Goal: Check status: Check status

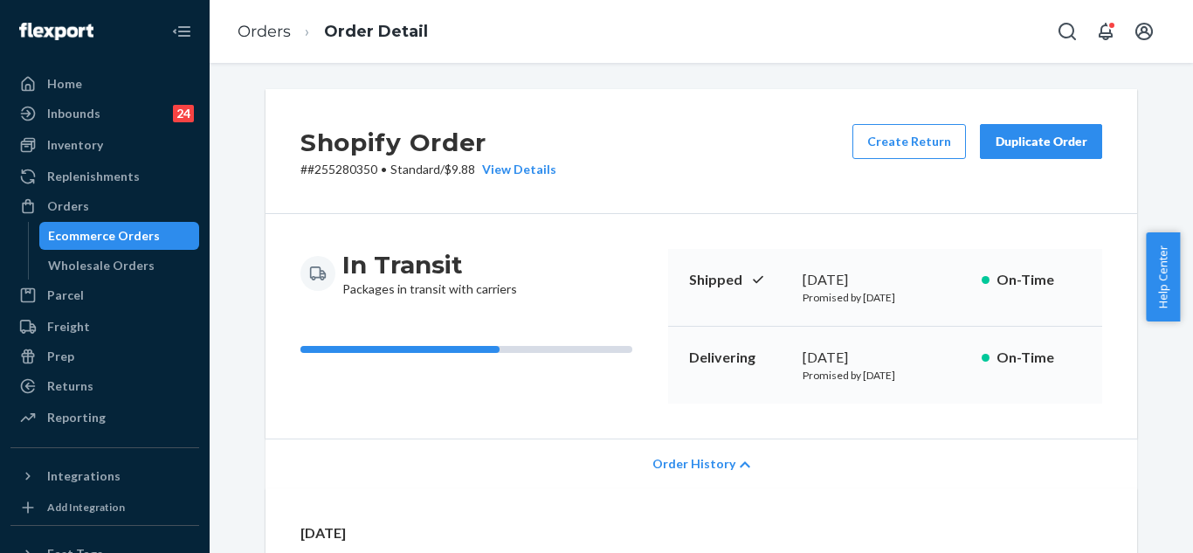
click at [1082, 40] on button "Open Search Box" at bounding box center [1067, 31] width 35 height 35
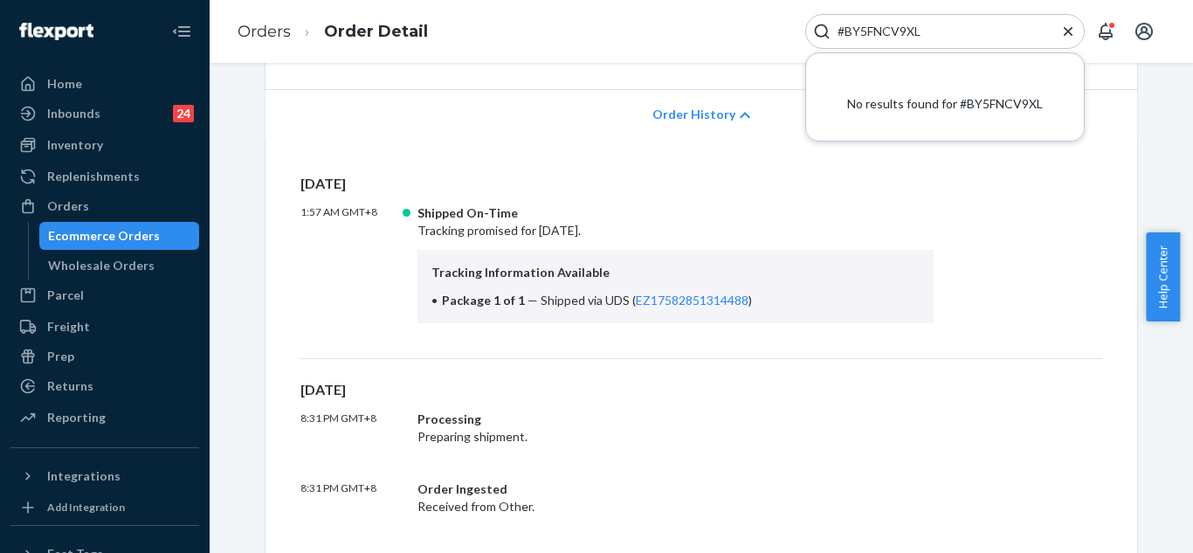
drag, startPoint x: 935, startPoint y: 30, endPoint x: 840, endPoint y: 26, distance: 94.4
click at [840, 26] on input "#BY5FNCV9XL" at bounding box center [938, 31] width 215 height 17
paste input "Search Input"
type input "#BY5FNCV9X"
drag, startPoint x: 958, startPoint y: 38, endPoint x: 823, endPoint y: 31, distance: 135.6
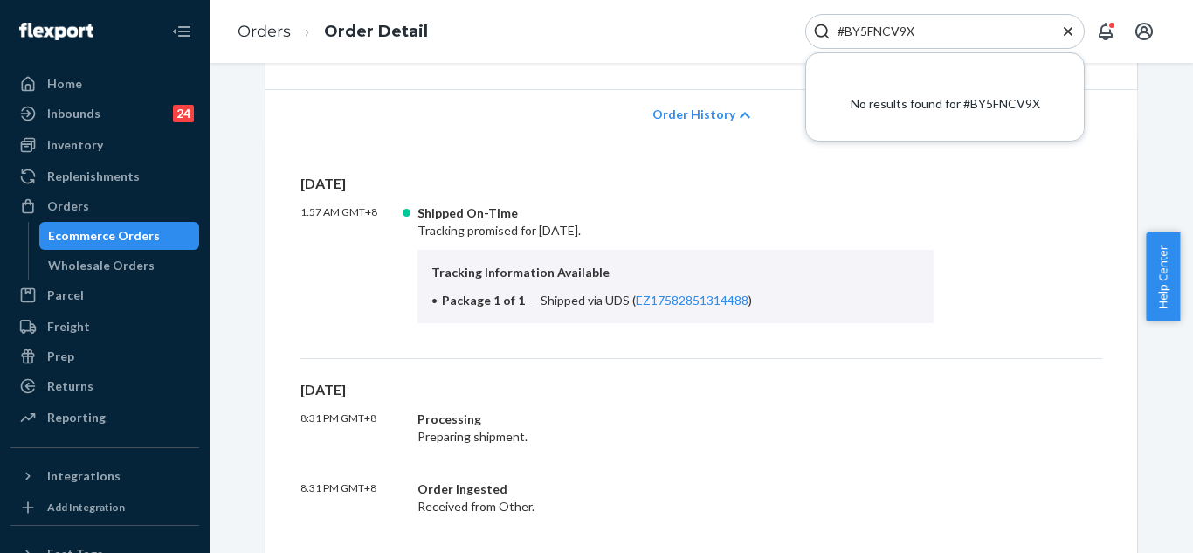
click at [823, 31] on div "#BY5FNCV9X" at bounding box center [945, 31] width 280 height 35
paste input "[URL][DOMAIN_NAME]"
type input "[URL][DOMAIN_NAME]"
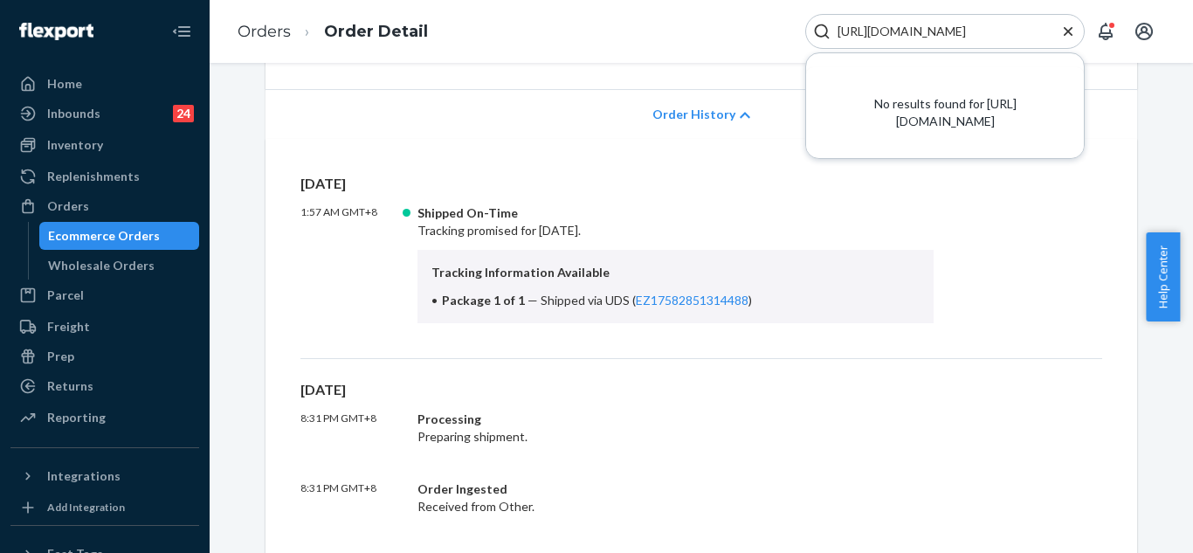
click at [1067, 35] on icon "Close Search" at bounding box center [1067, 31] width 17 height 17
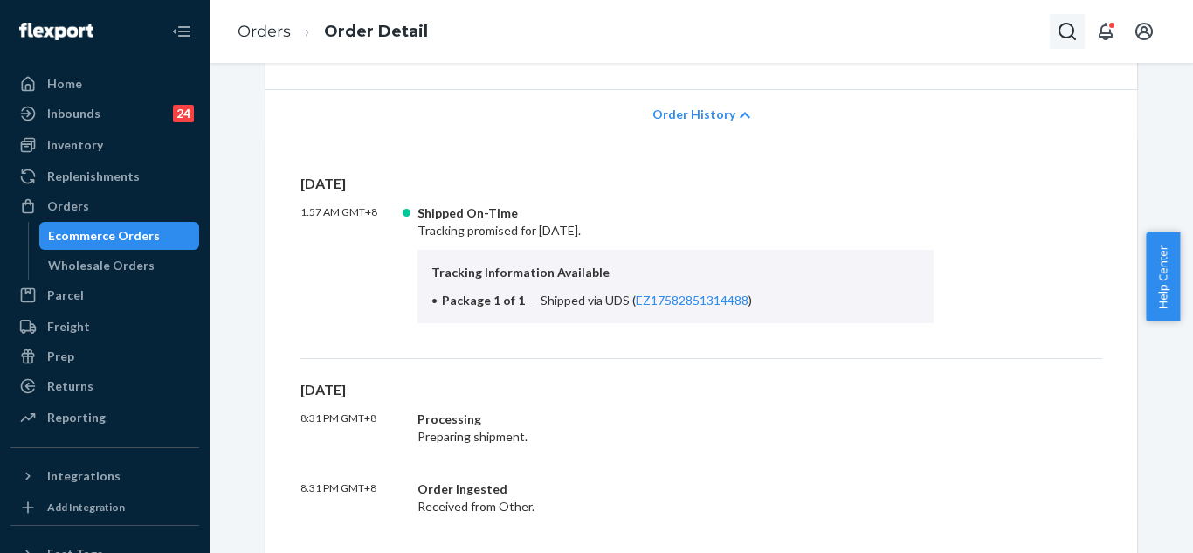
click at [1050, 24] on button "Open Search Box" at bounding box center [1067, 31] width 35 height 35
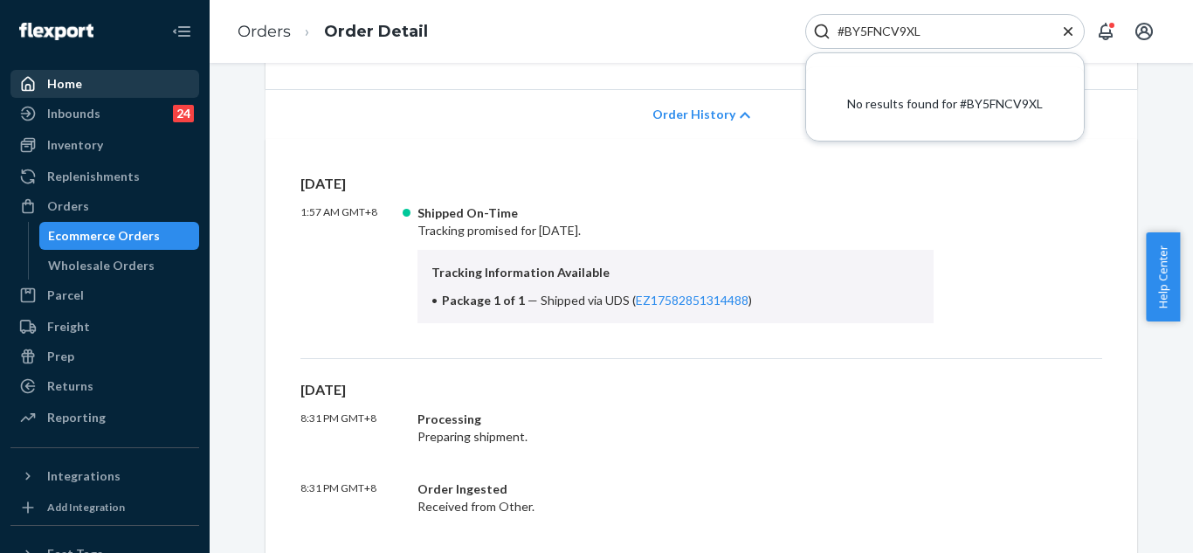
type input "#BY5FNCV9XL"
click at [73, 88] on div "Home" at bounding box center [64, 83] width 35 height 17
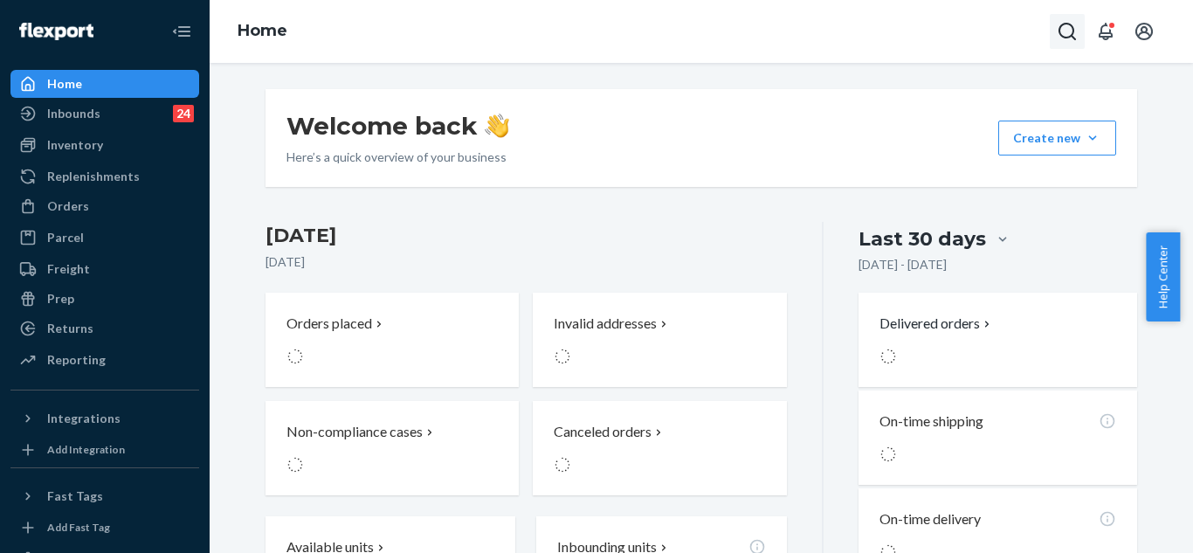
click at [1063, 30] on icon "Open Search Box" at bounding box center [1067, 31] width 21 height 21
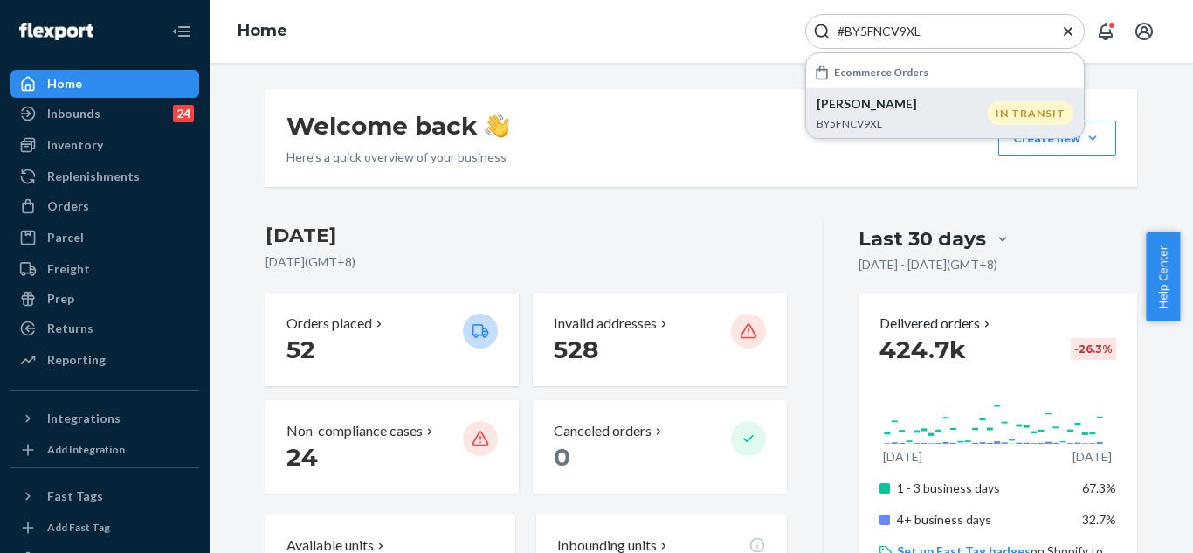
type input "#BY5FNCV9XL"
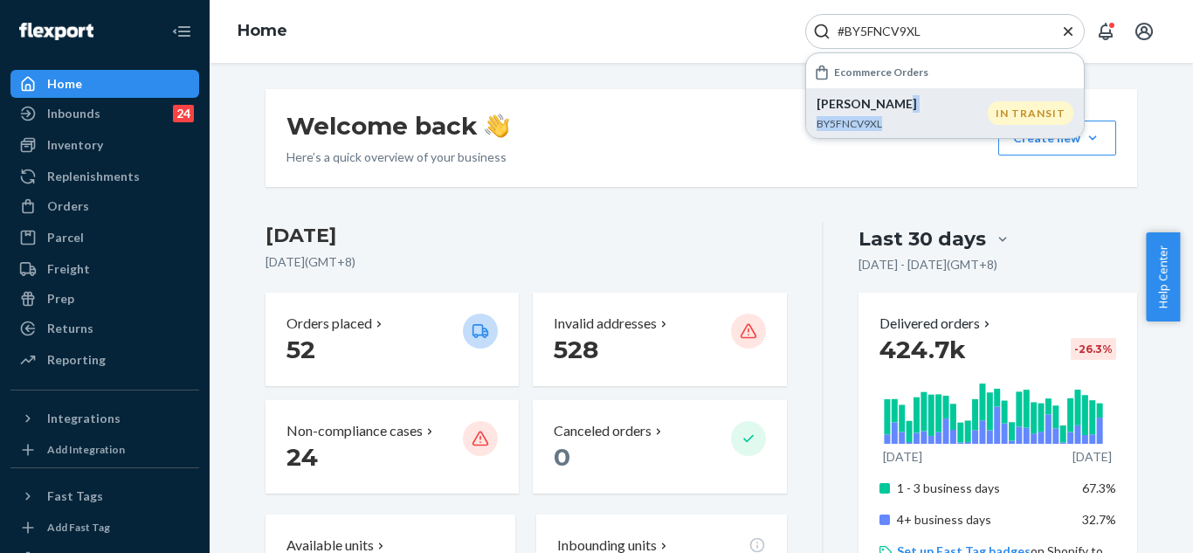
click at [896, 113] on div "[PERSON_NAME] BY5FNCV9XL" at bounding box center [902, 113] width 171 height 36
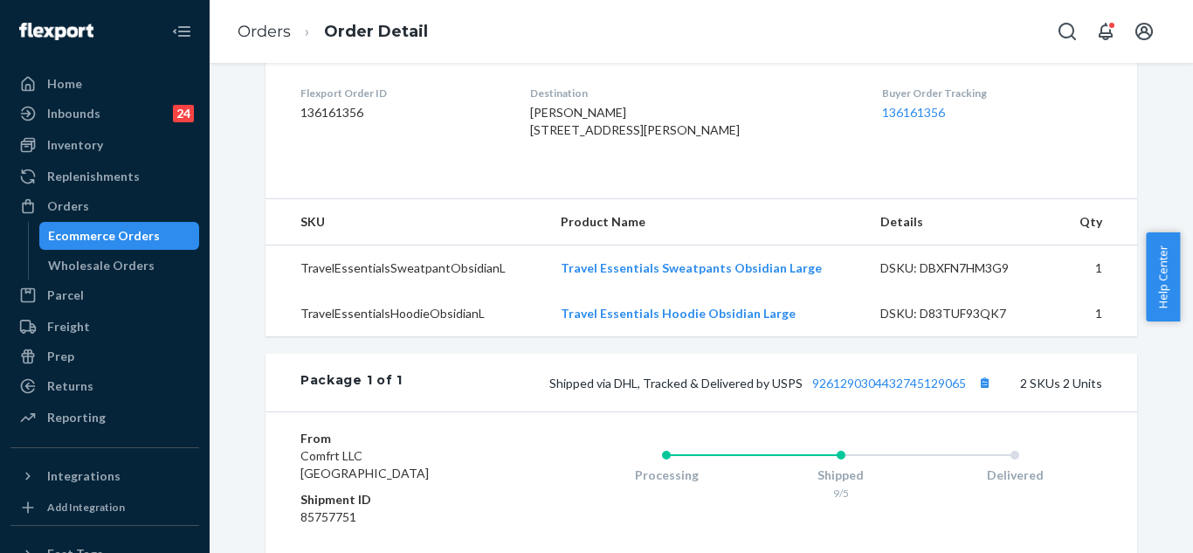
scroll to position [389, 0]
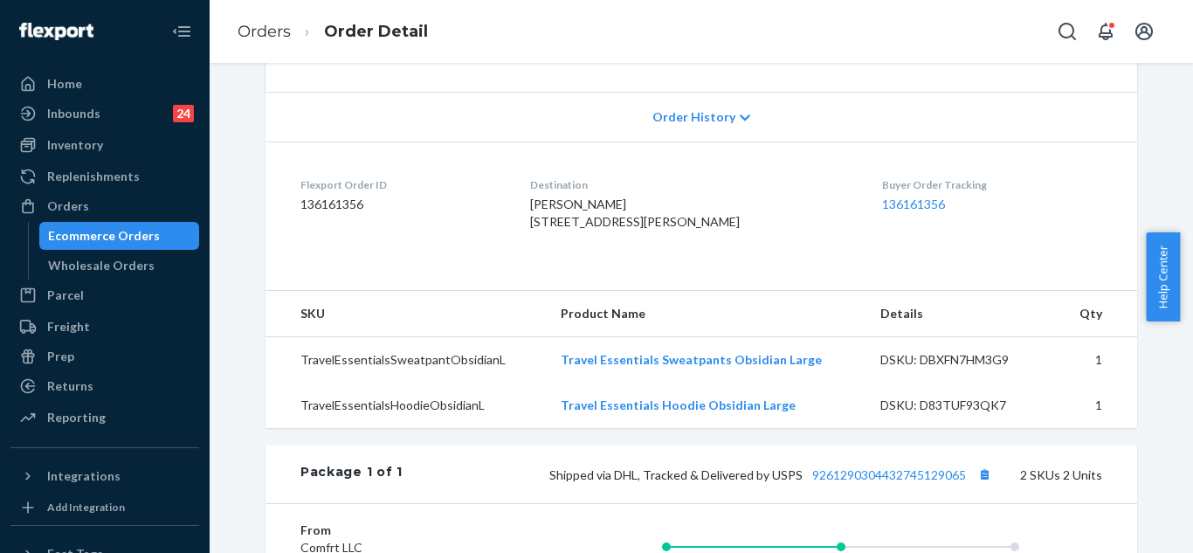
click at [652, 121] on span "Order History" at bounding box center [693, 116] width 83 height 17
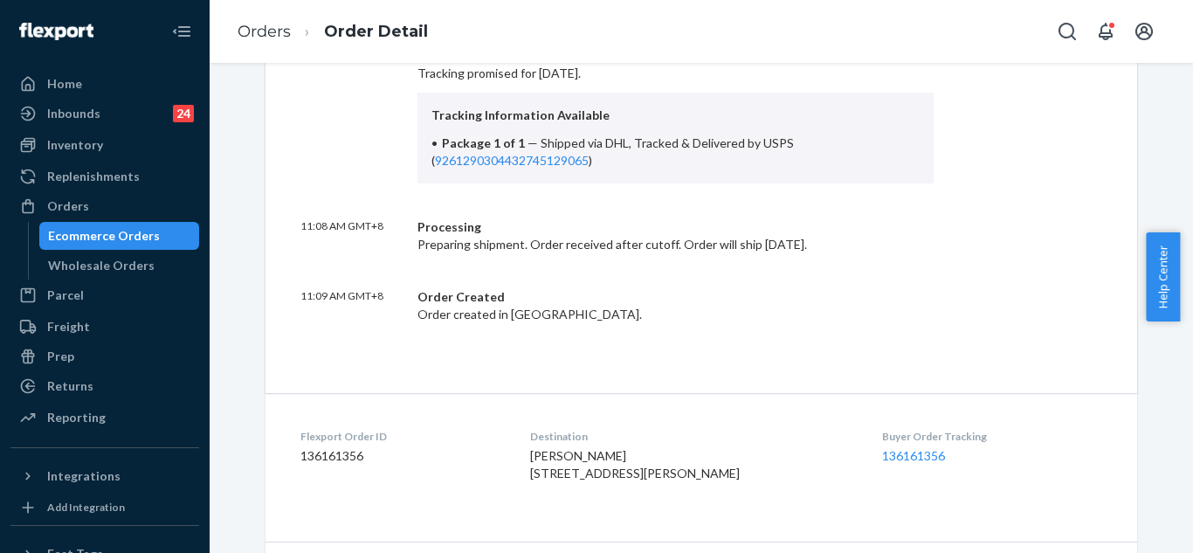
scroll to position [563, 0]
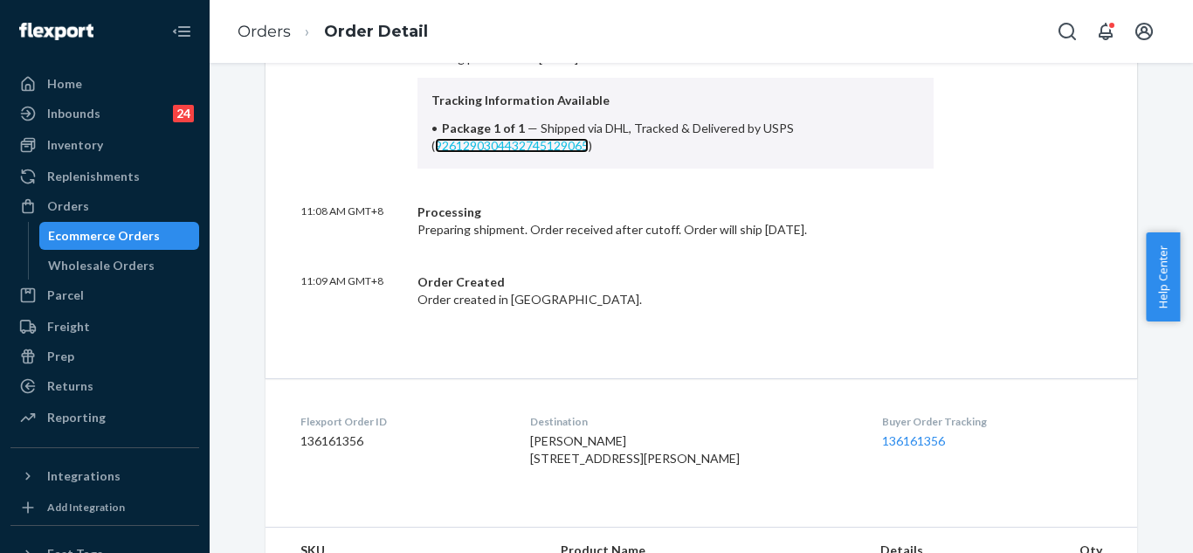
click at [435, 149] on link "9261290304432745129065" at bounding box center [512, 145] width 154 height 15
